Goal: Task Accomplishment & Management: Use online tool/utility

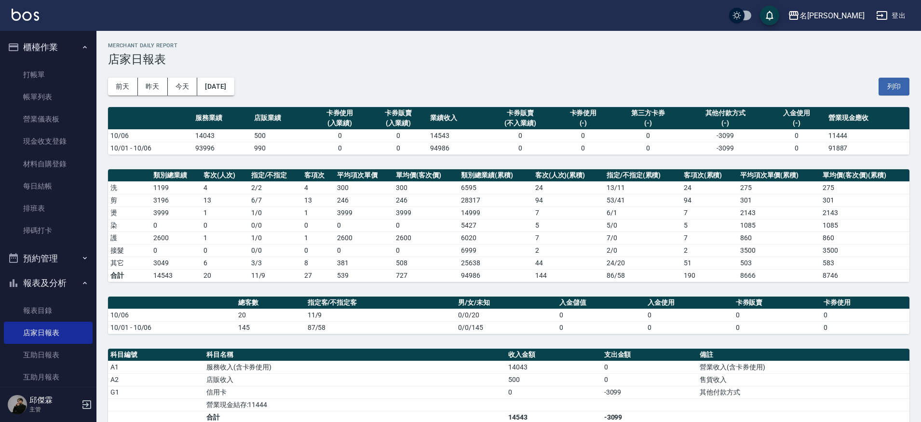
scroll to position [2, 0]
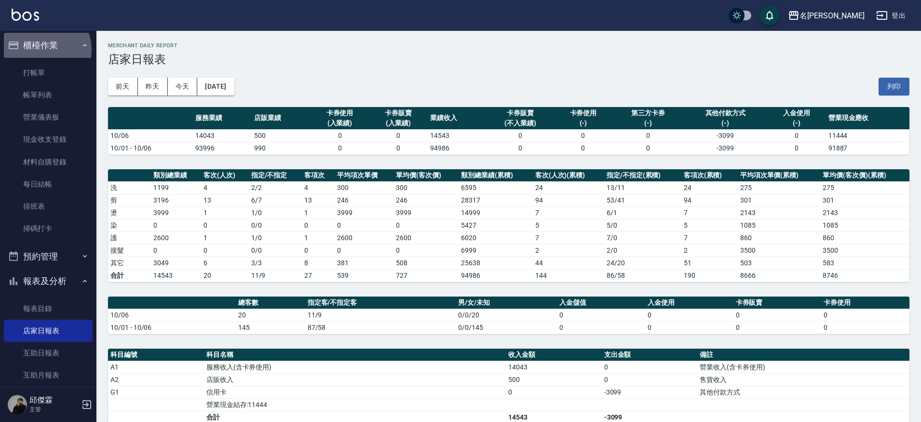
click at [42, 50] on button "櫃檯作業" at bounding box center [48, 45] width 89 height 25
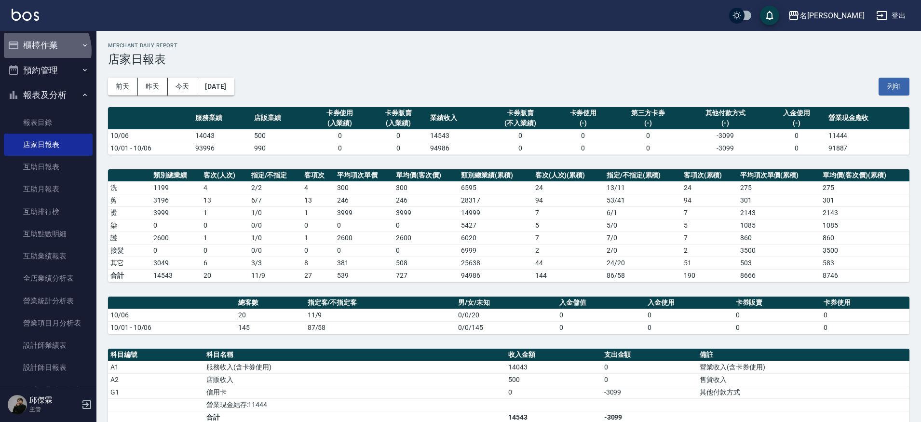
click at [41, 51] on button "櫃檯作業" at bounding box center [48, 45] width 89 height 25
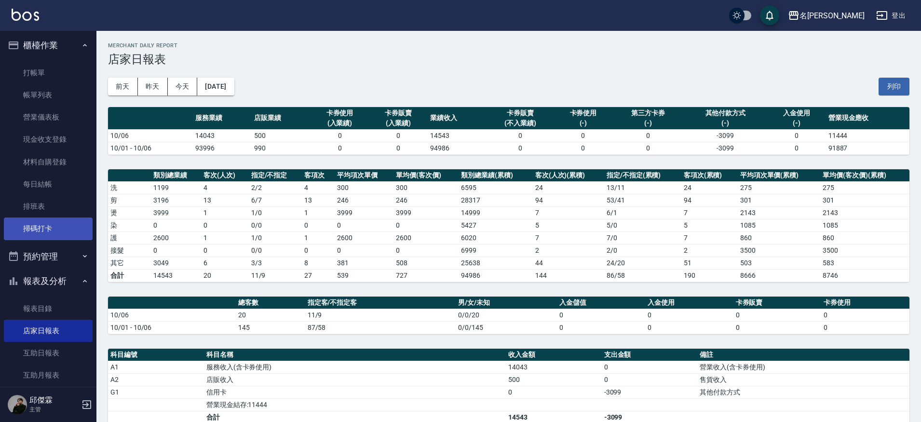
click at [24, 222] on link "掃碼打卡" at bounding box center [48, 228] width 89 height 22
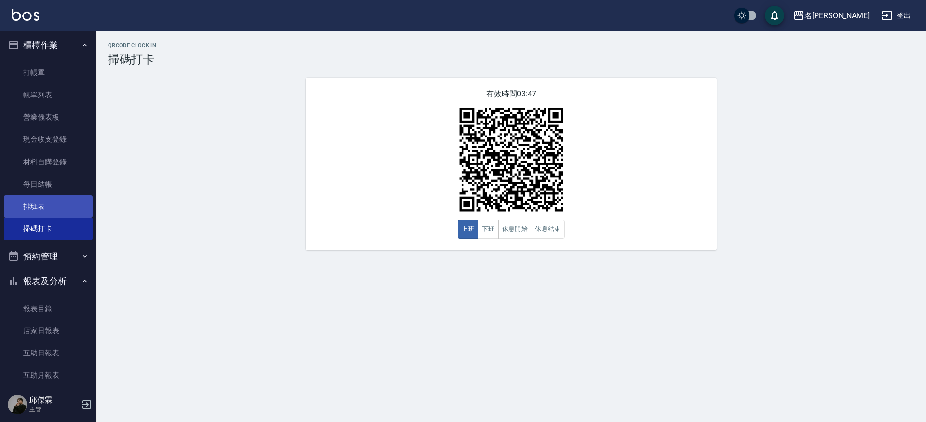
click at [68, 199] on link "排班表" at bounding box center [48, 206] width 89 height 22
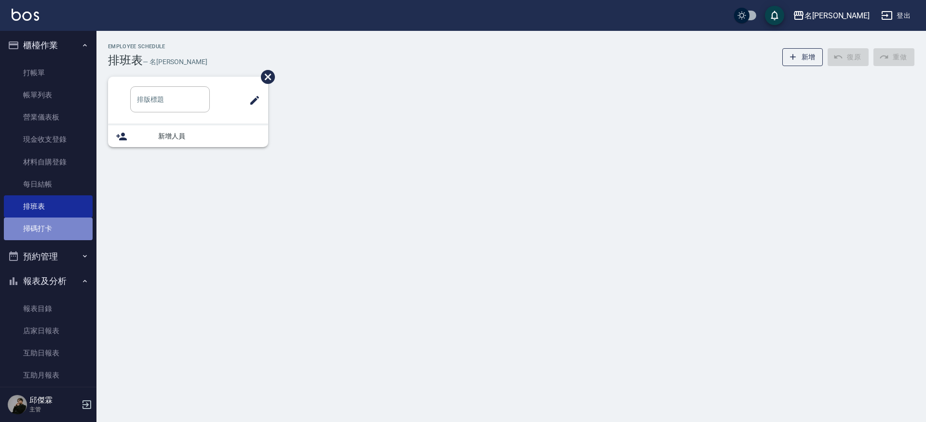
click at [68, 218] on link "掃碼打卡" at bounding box center [48, 228] width 89 height 22
